Goal: Find specific page/section

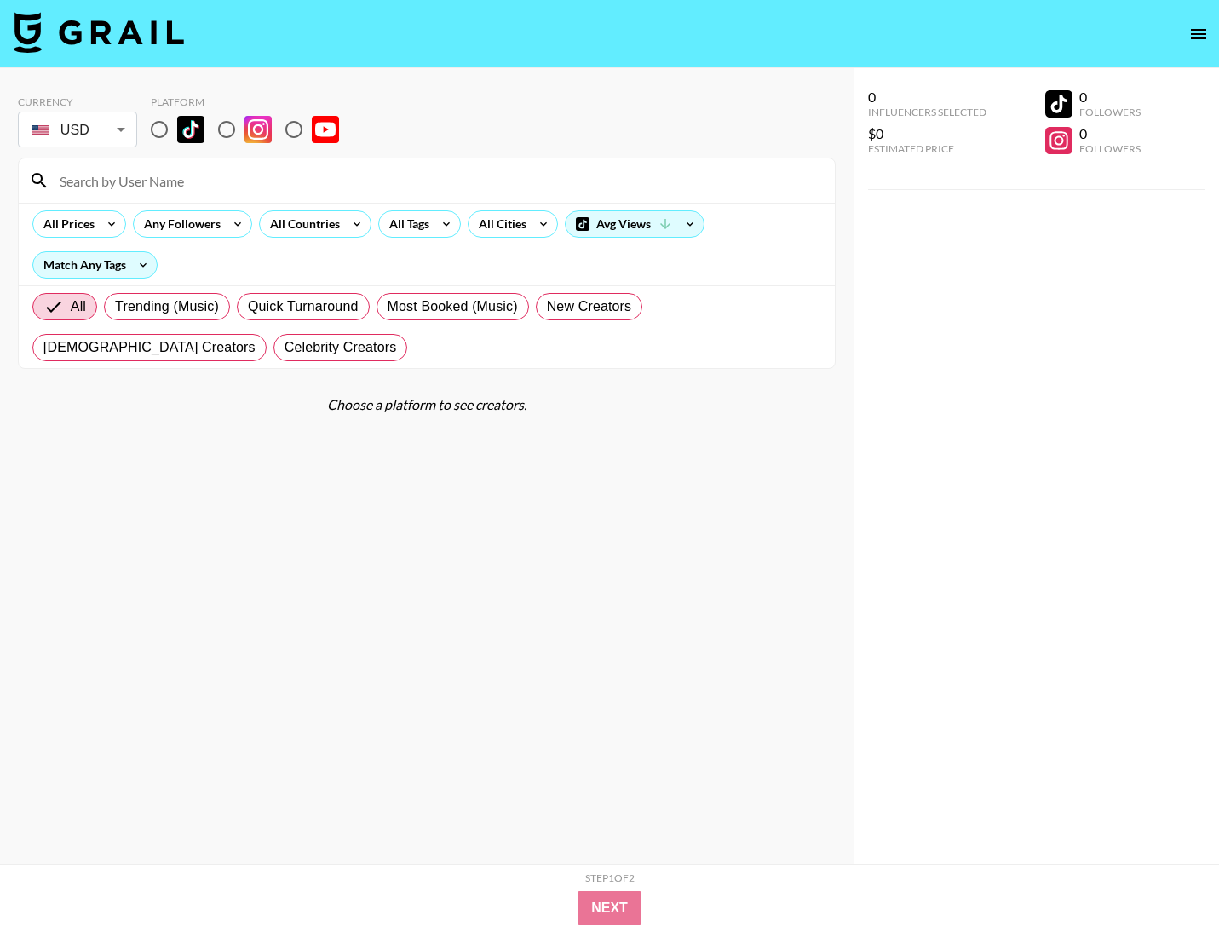
click at [164, 132] on input "radio" at bounding box center [159, 130] width 36 height 36
radio input "true"
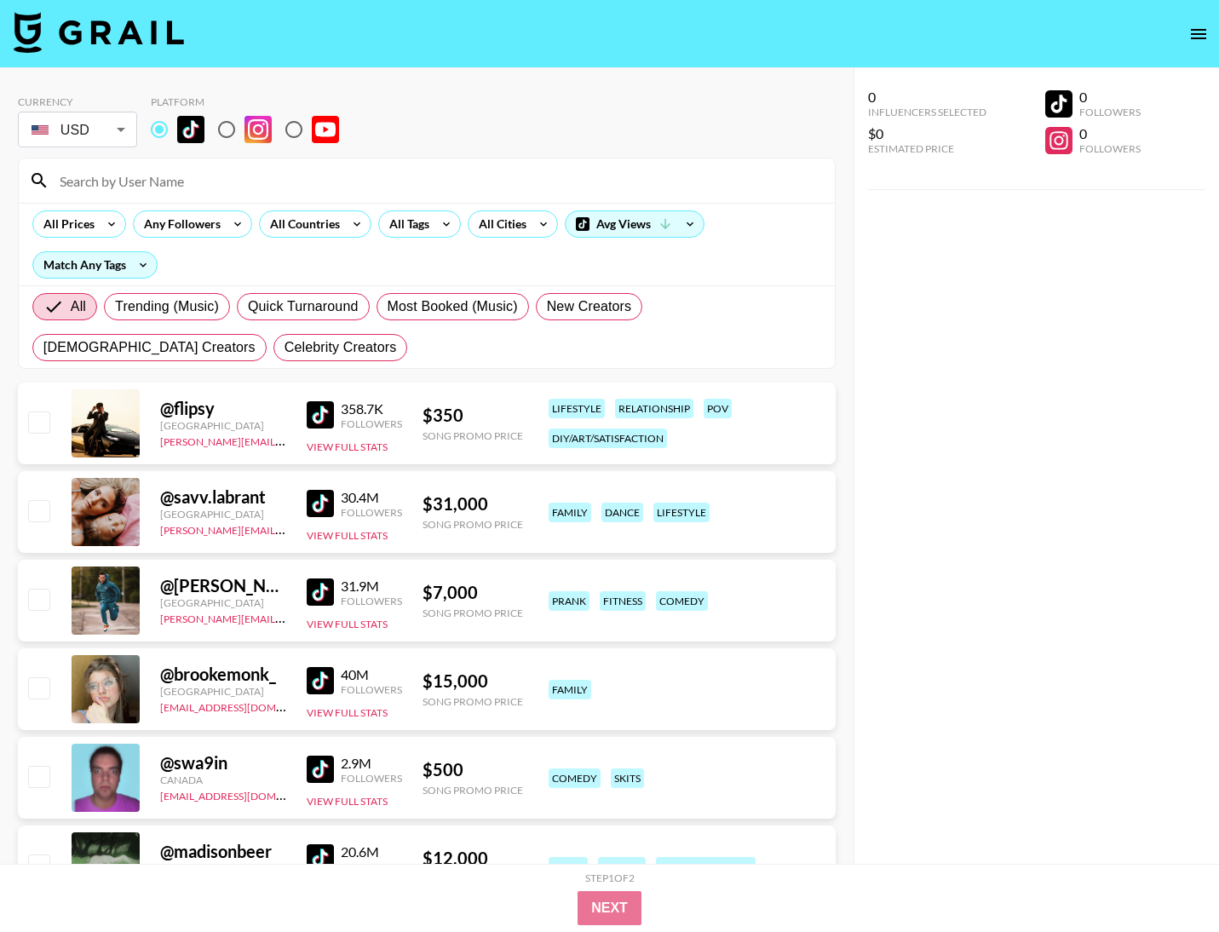
click at [160, 180] on input at bounding box center [436, 180] width 775 height 27
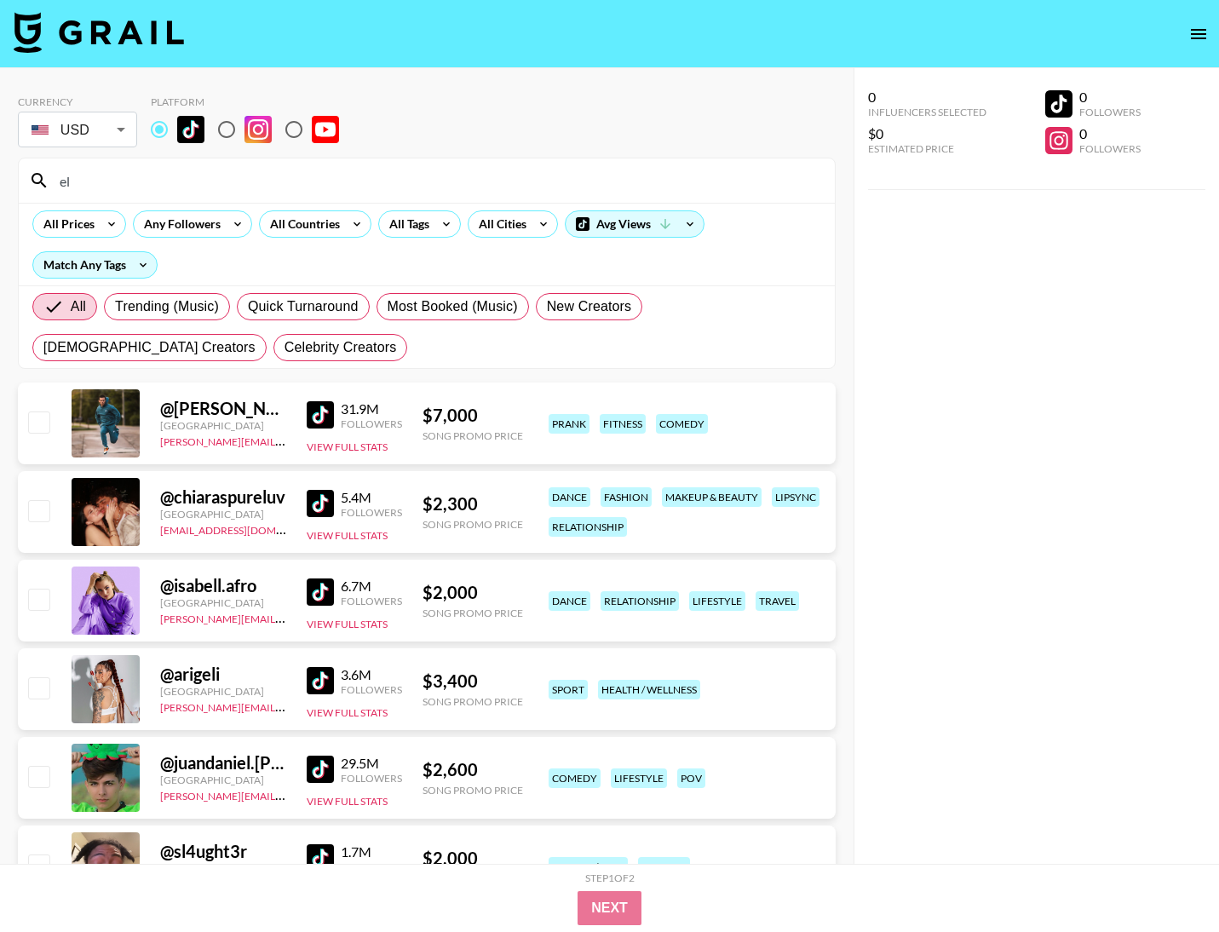
type input "e"
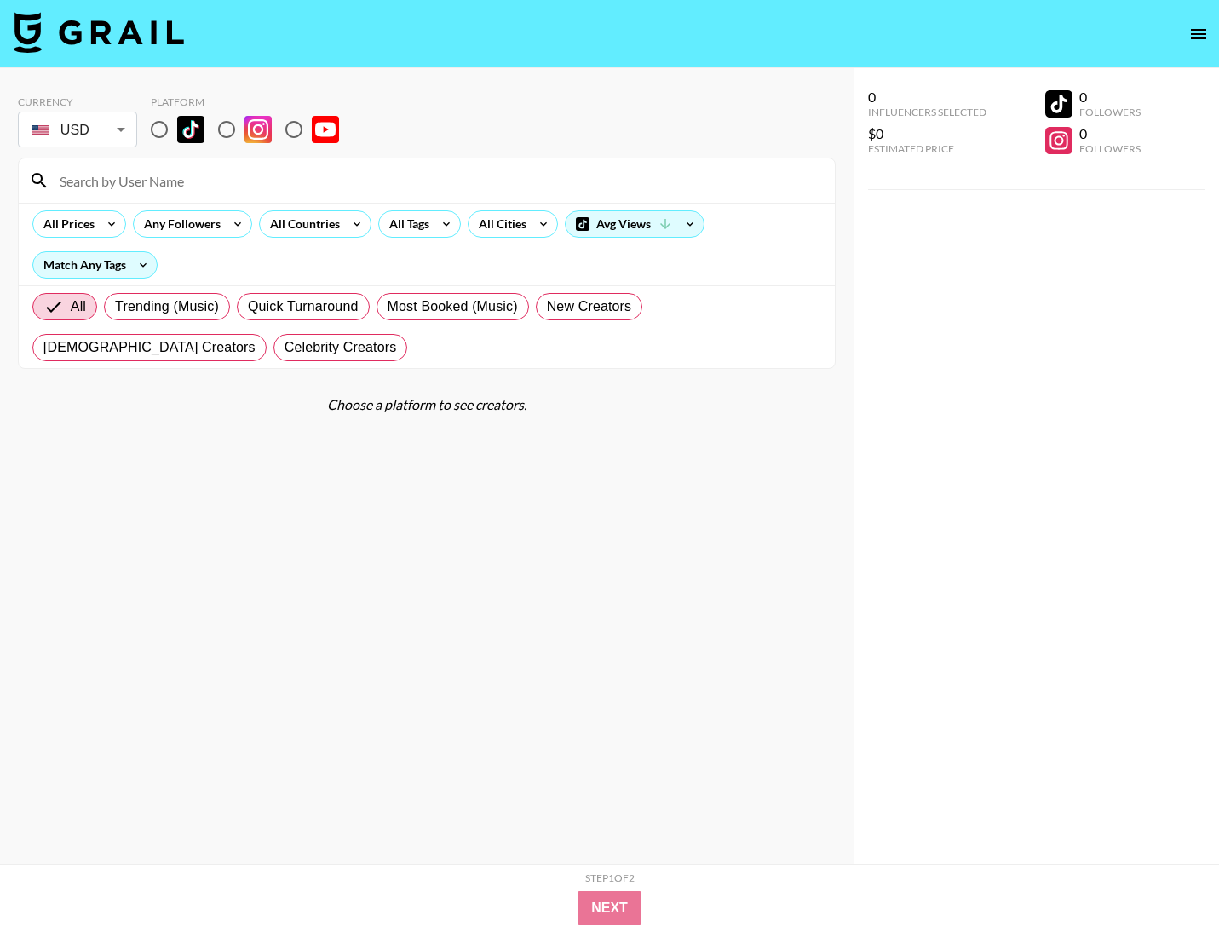
click at [159, 124] on input "radio" at bounding box center [159, 130] width 36 height 36
radio input "true"
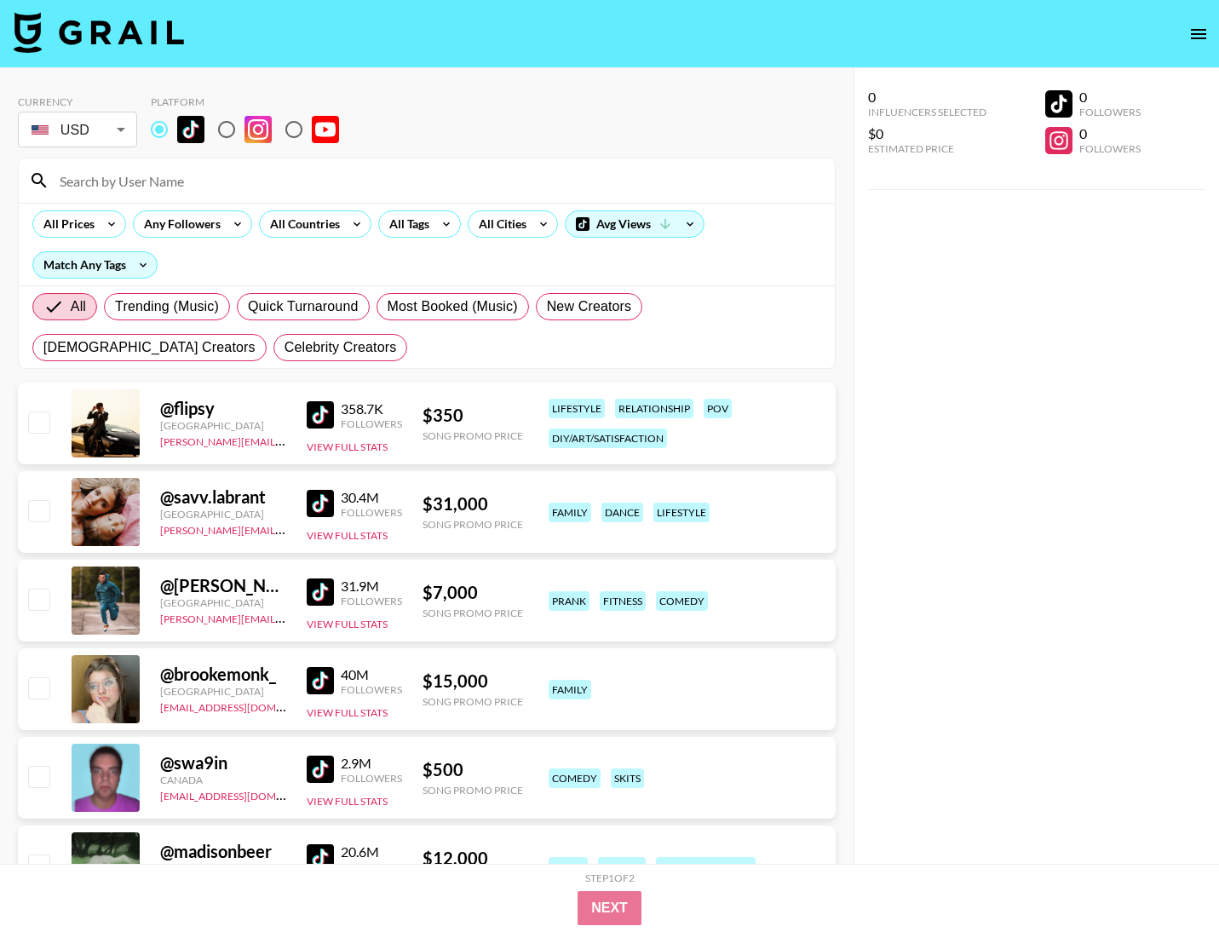
click at [163, 183] on input at bounding box center [436, 180] width 775 height 27
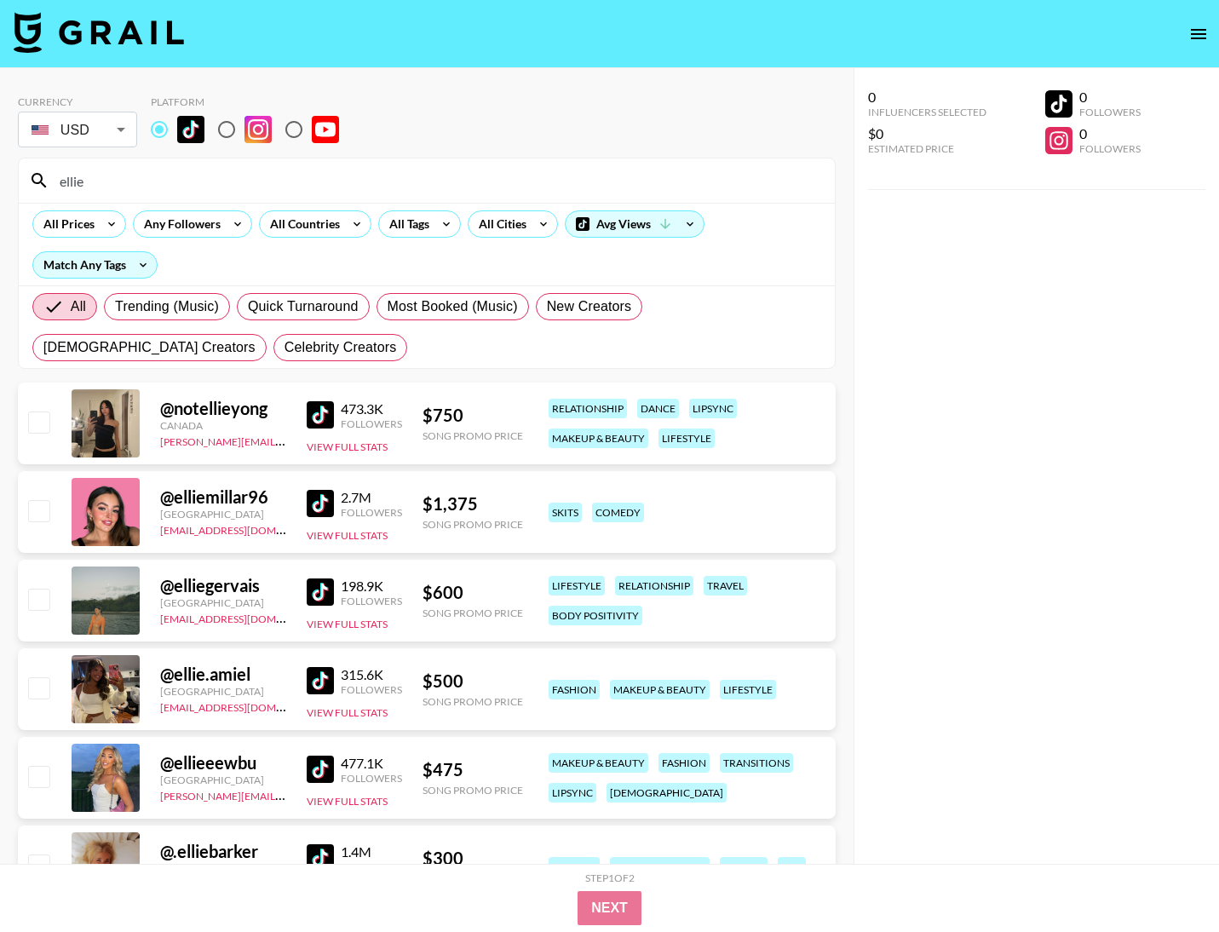
click at [174, 196] on div "ellie" at bounding box center [427, 180] width 816 height 44
click at [168, 186] on input "ellie" at bounding box center [436, 180] width 775 height 27
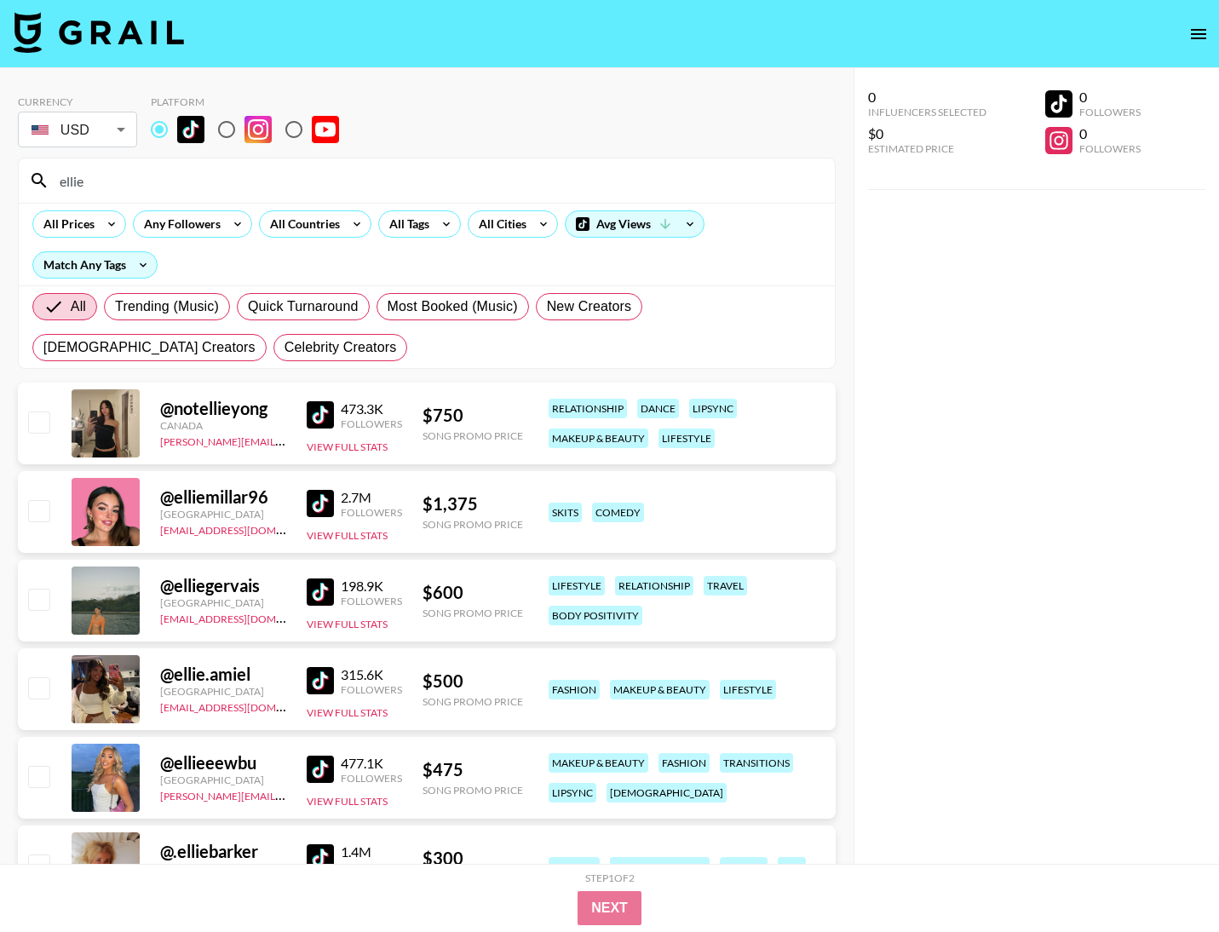
click at [168, 186] on input "ellie" at bounding box center [436, 180] width 775 height 27
type input "g"
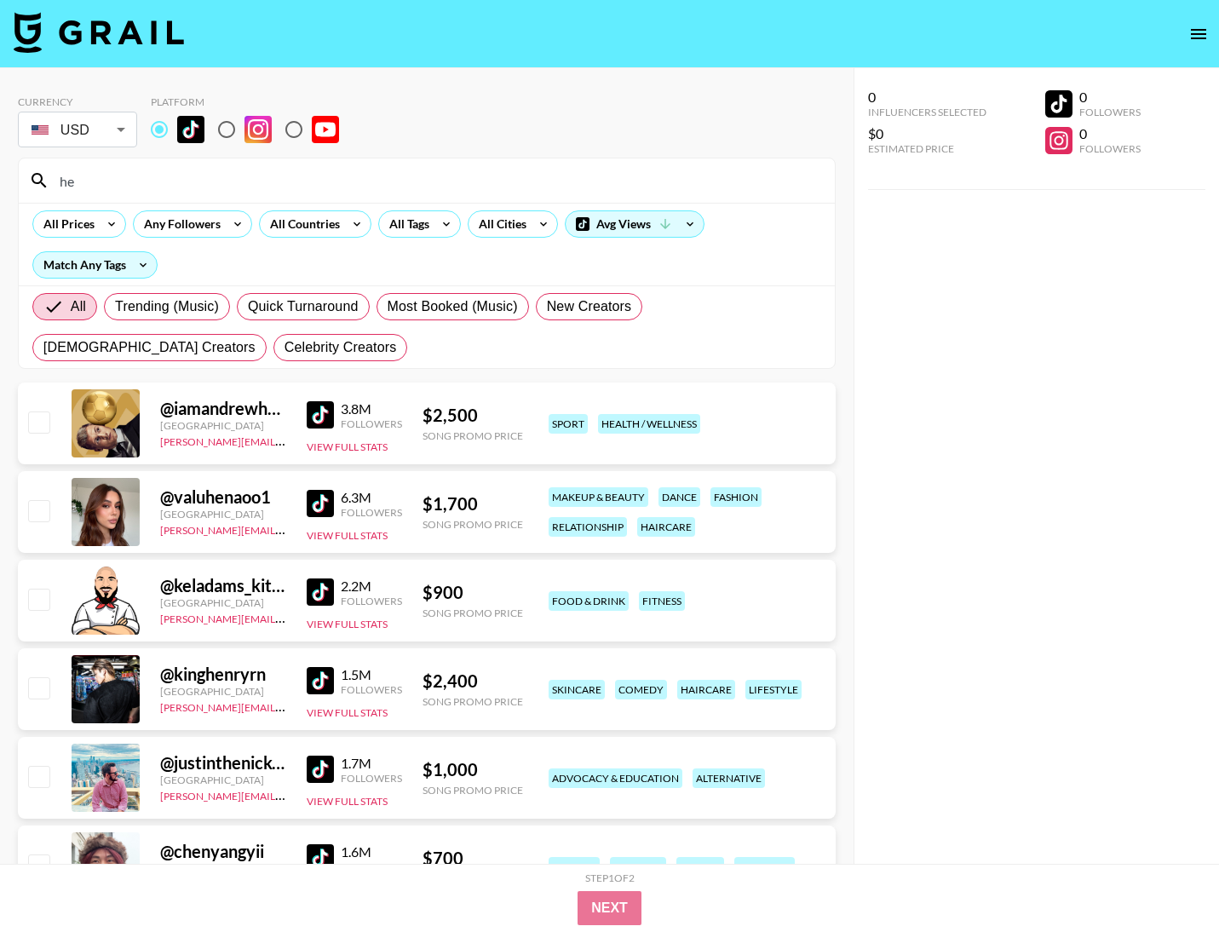
type input "h"
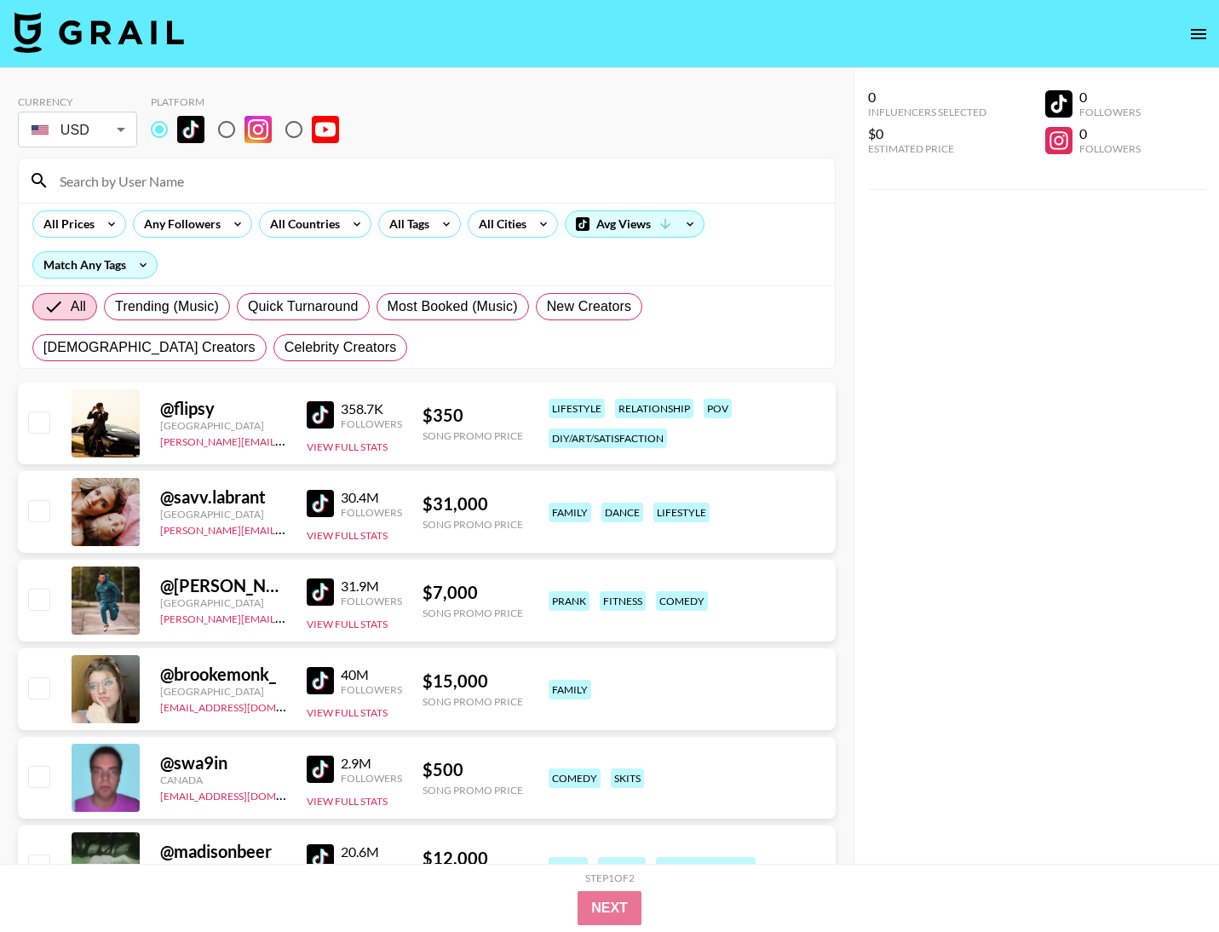
click at [216, 185] on input at bounding box center [436, 180] width 775 height 27
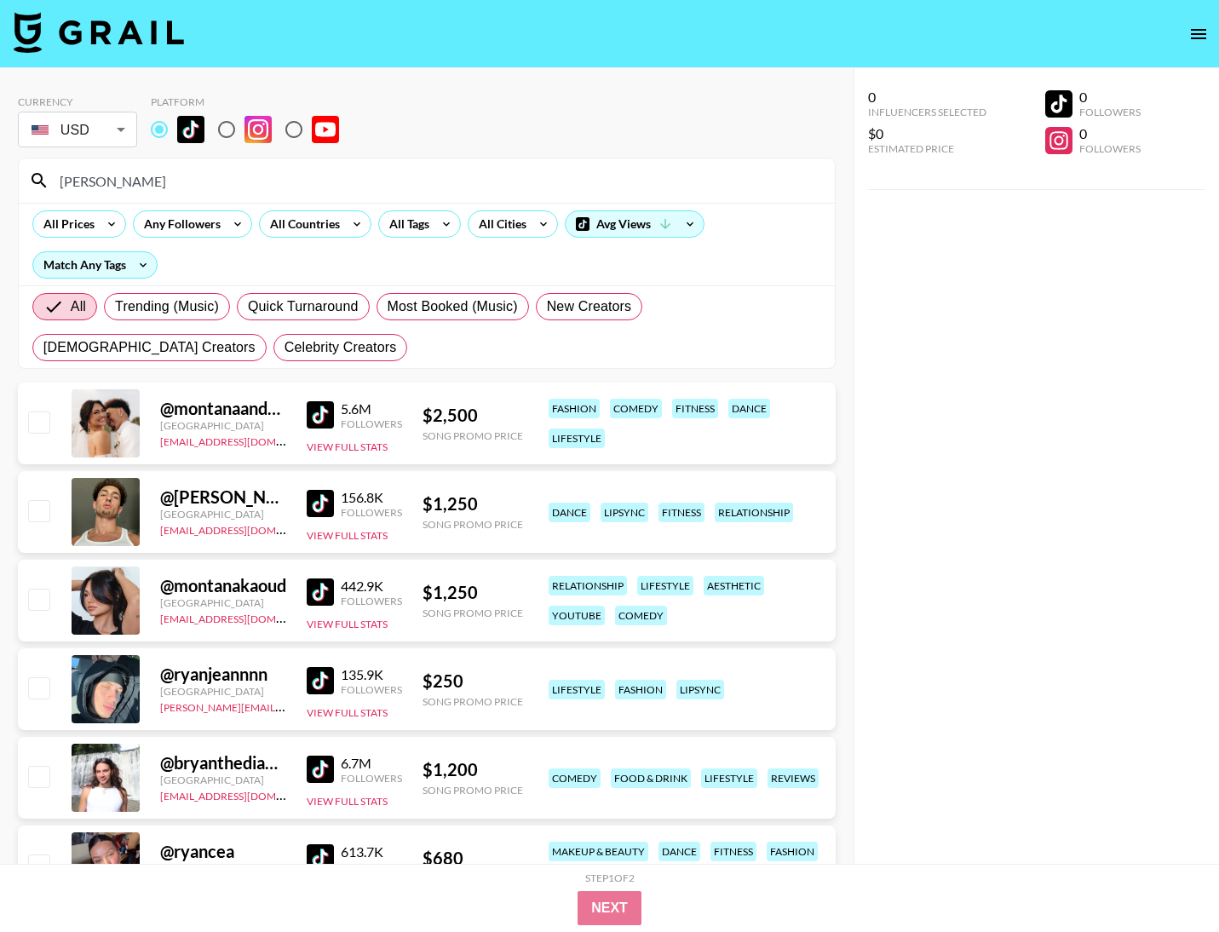
click at [153, 191] on input "ryan" at bounding box center [436, 180] width 775 height 27
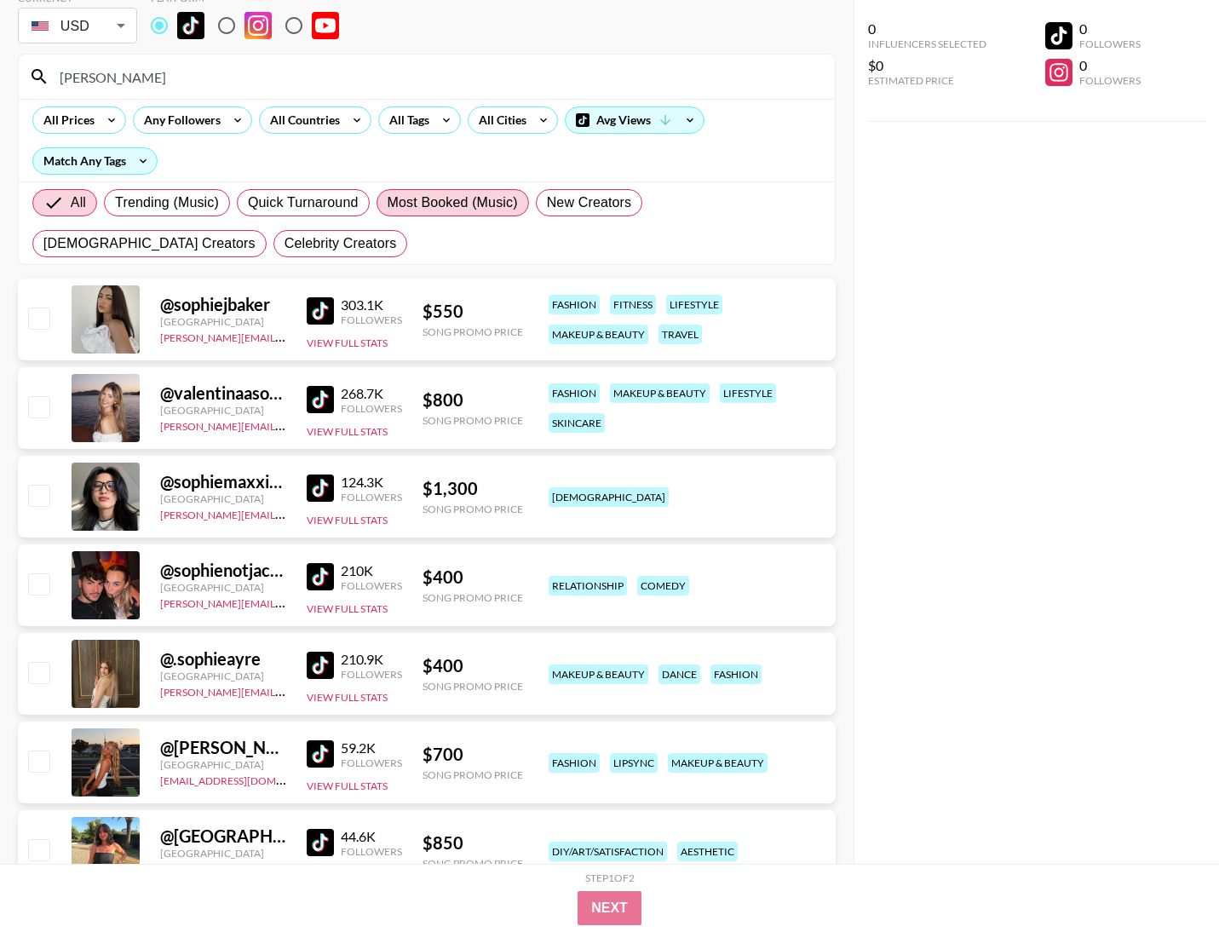
scroll to position [186, 0]
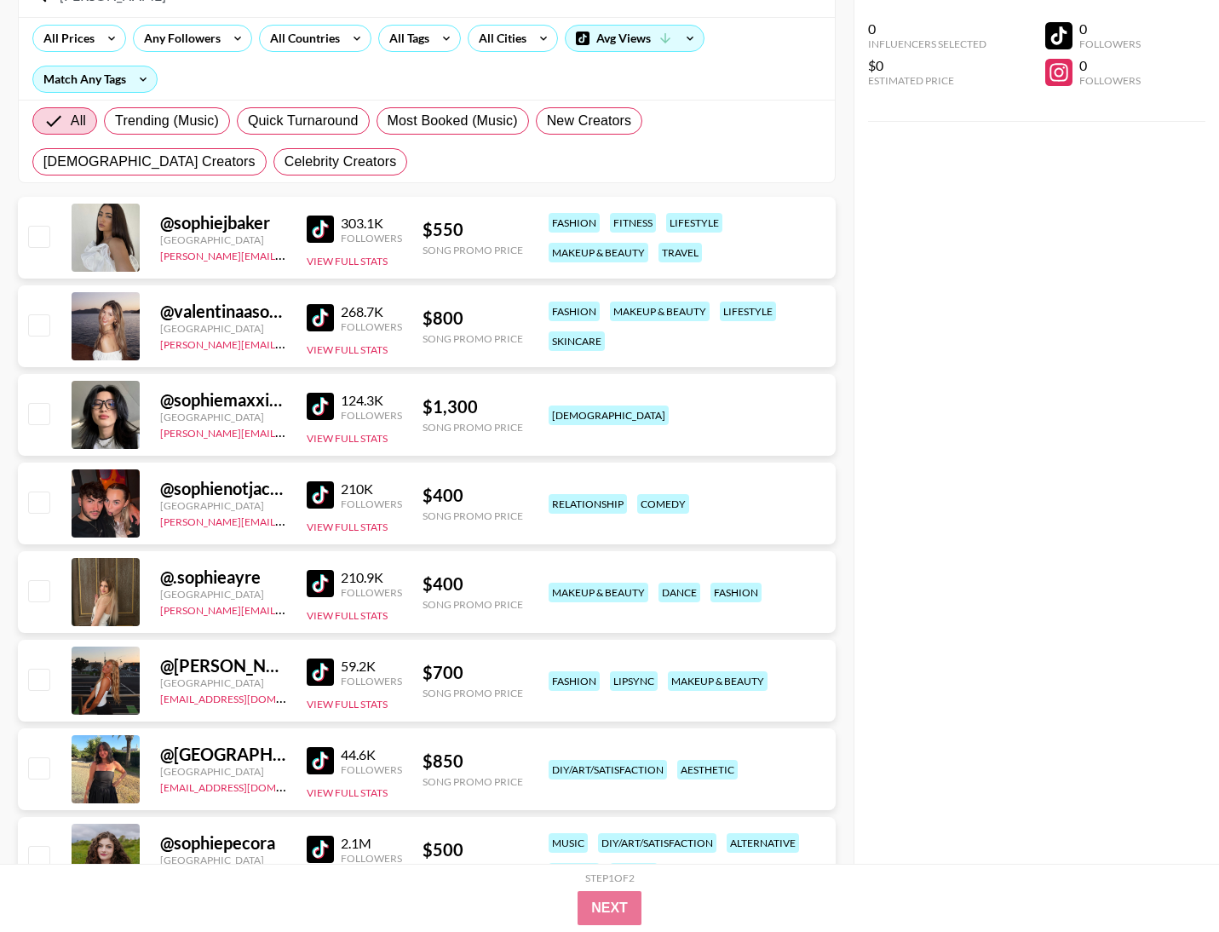
type input "sophie"
